Goal: Information Seeking & Learning: Learn about a topic

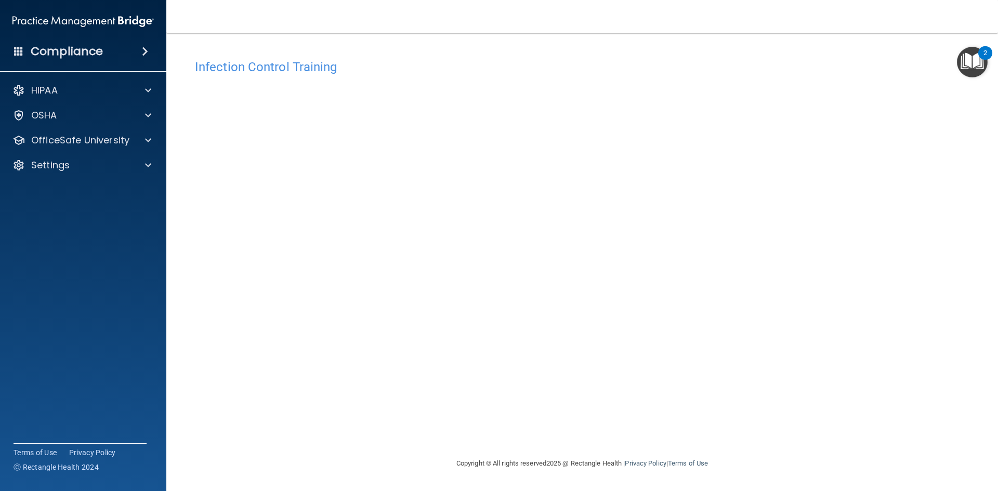
drag, startPoint x: 732, startPoint y: 249, endPoint x: 743, endPoint y: 196, distance: 54.1
click at [743, 196] on div "Infection Control Training This course doesn’t expire until . Are you sure you …" at bounding box center [582, 255] width 790 height 403
click at [95, 149] on div "OfficeSafe University" at bounding box center [83, 140] width 167 height 21
click at [131, 141] on div "OfficeSafe University" at bounding box center [69, 140] width 129 height 12
click at [102, 187] on div "OSHA Training" at bounding box center [78, 190] width 142 height 10
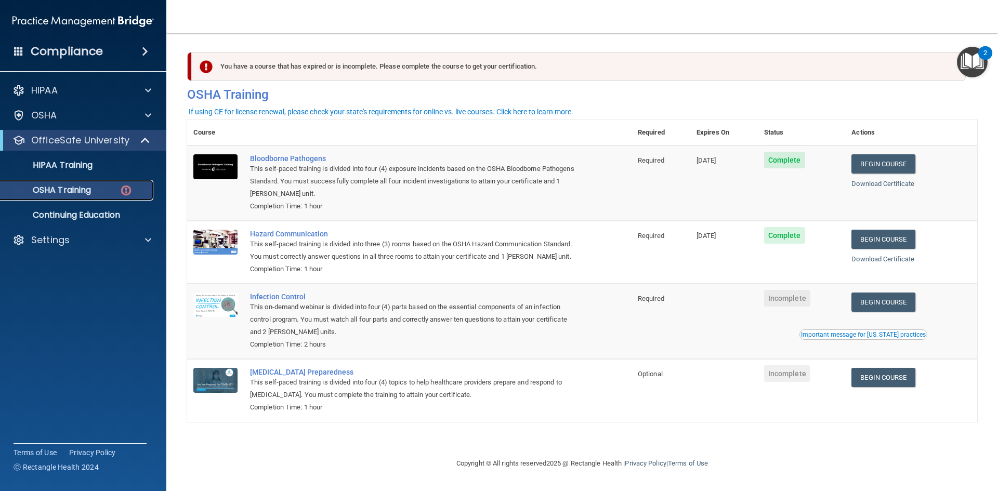
click at [78, 193] on p "OSHA Training" at bounding box center [49, 190] width 84 height 10
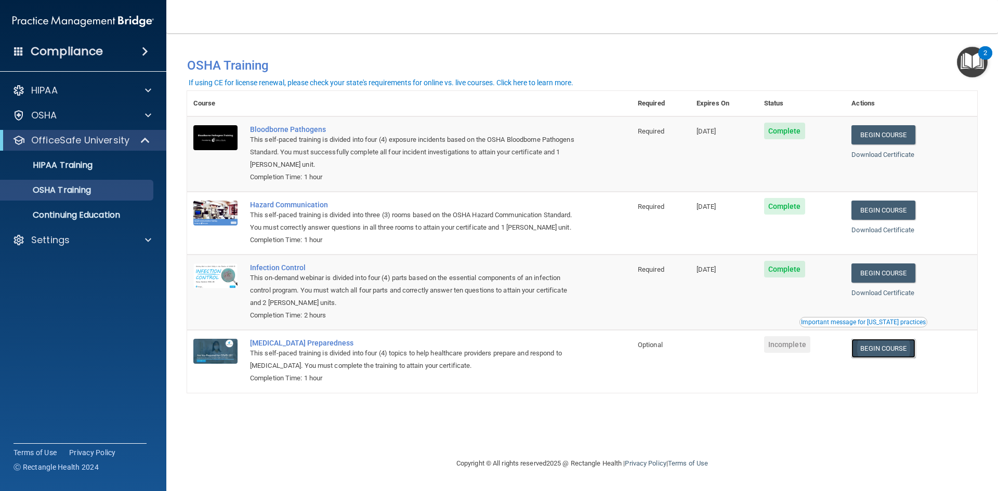
click at [897, 351] on link "Begin Course" at bounding box center [882, 348] width 63 height 19
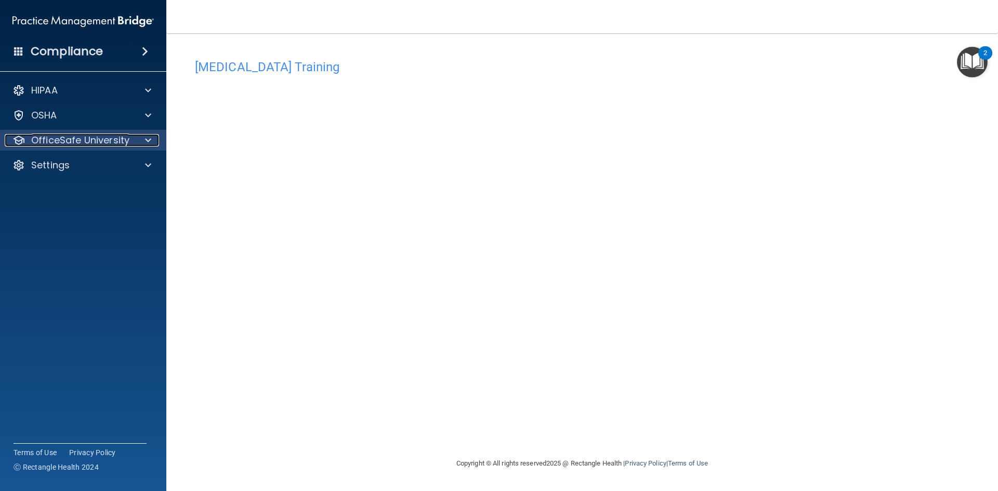
click at [93, 138] on p "OfficeSafe University" at bounding box center [80, 140] width 98 height 12
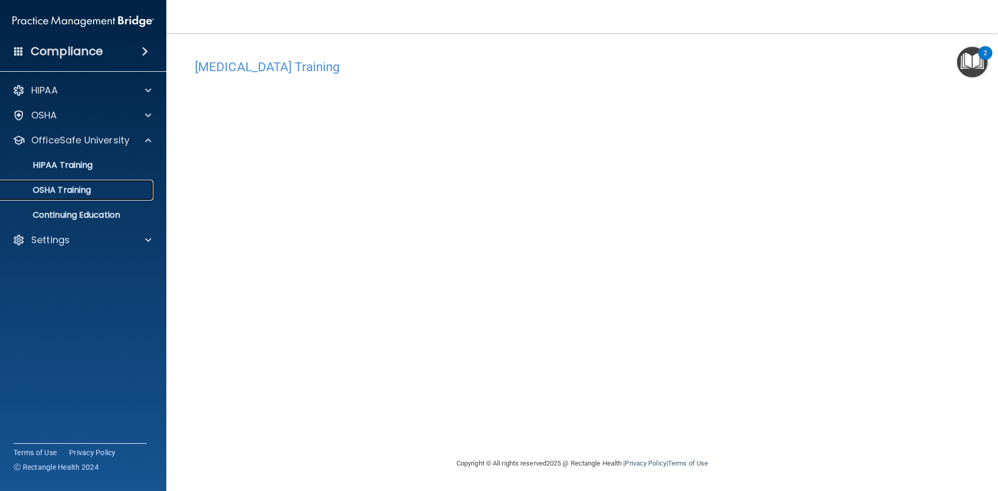
click at [64, 193] on p "OSHA Training" at bounding box center [49, 190] width 84 height 10
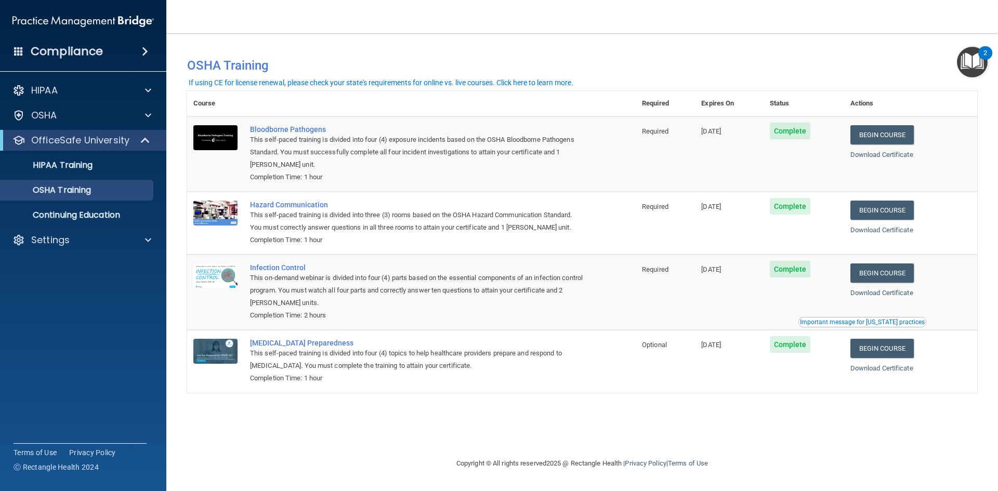
click at [972, 59] on img "Open Resource Center, 2 new notifications" at bounding box center [972, 62] width 31 height 31
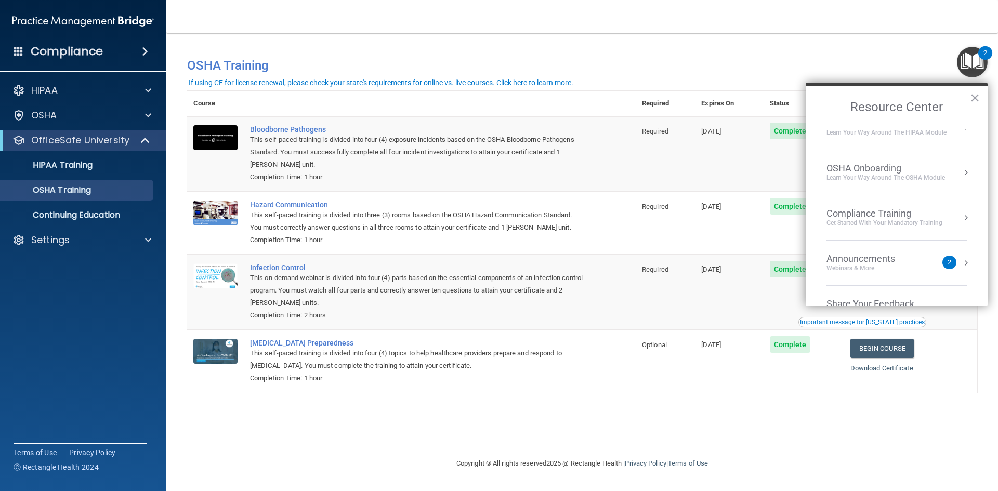
scroll to position [58, 0]
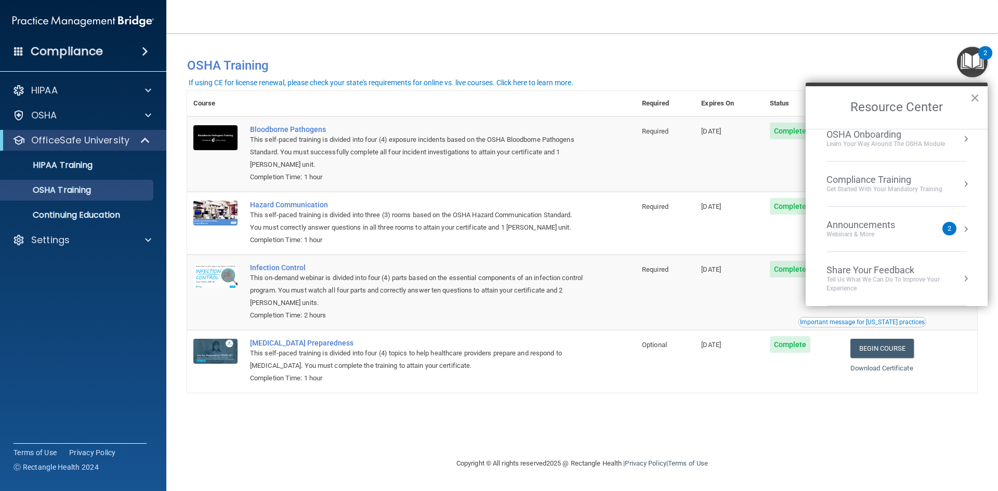
click at [960, 228] on button "Resource Center" at bounding box center [965, 229] width 10 height 10
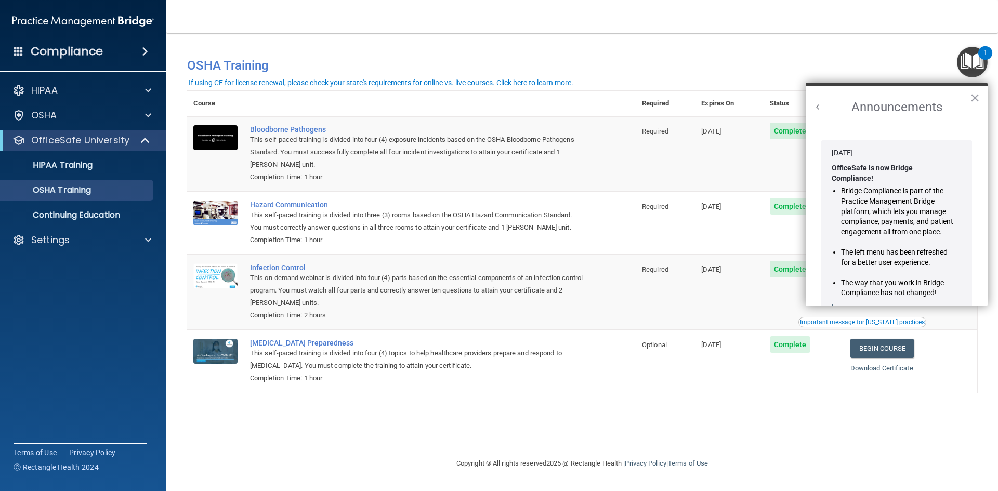
scroll to position [182, 0]
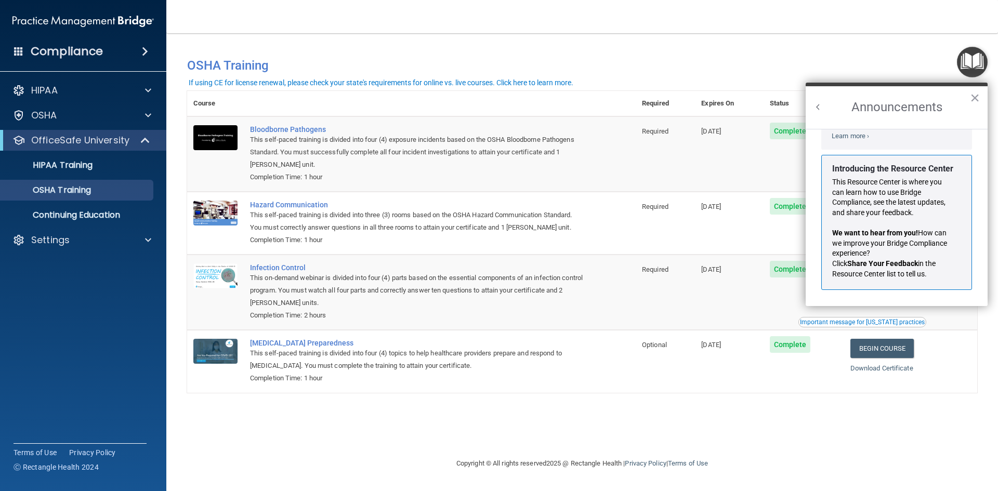
click at [817, 106] on button "Back to Resource Center Home" at bounding box center [818, 107] width 10 height 10
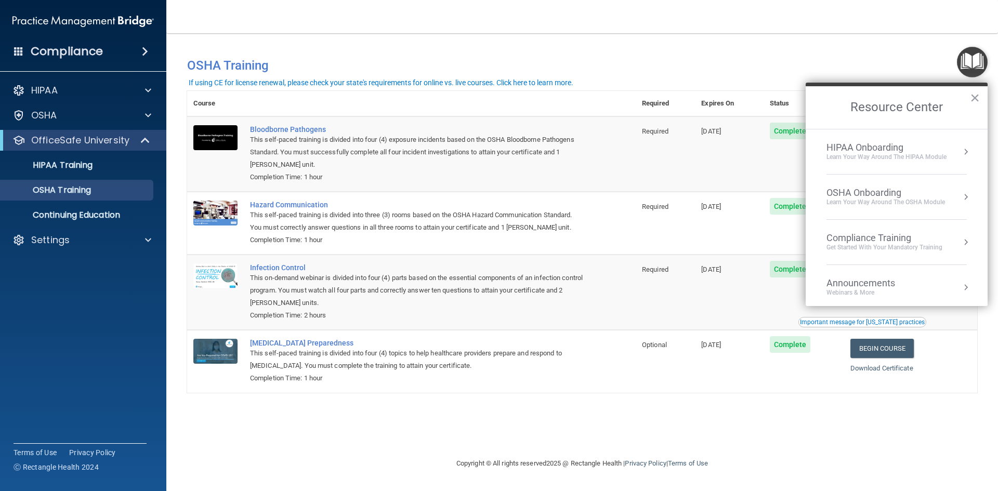
drag, startPoint x: 973, startPoint y: 100, endPoint x: 974, endPoint y: 105, distance: 5.3
click at [973, 106] on button "×" at bounding box center [975, 97] width 10 height 17
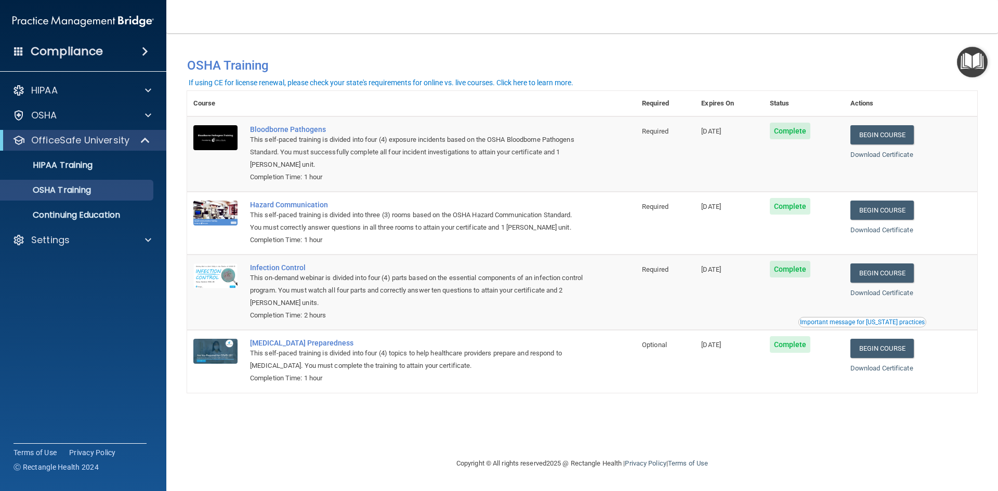
click at [890, 5] on nav "Toggle navigation [PERSON_NAME] [PERSON_NAME][EMAIL_ADDRESS][DOMAIN_NAME] Manag…" at bounding box center [582, 16] width 832 height 33
